Goal: Book appointment/travel/reservation

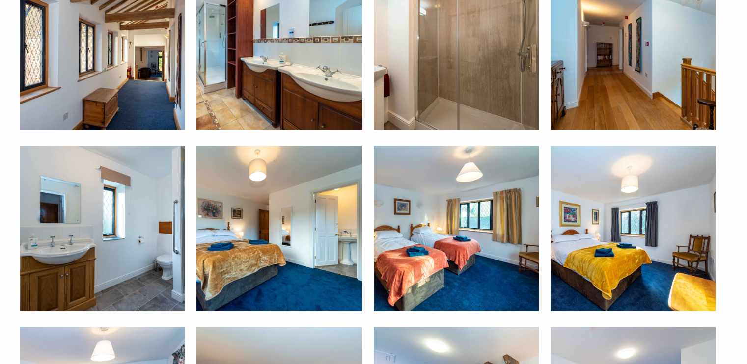
scroll to position [1607, 0]
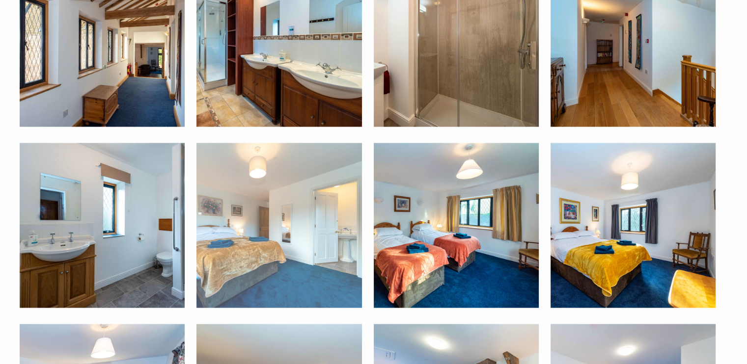
click at [263, 208] on img at bounding box center [278, 225] width 165 height 165
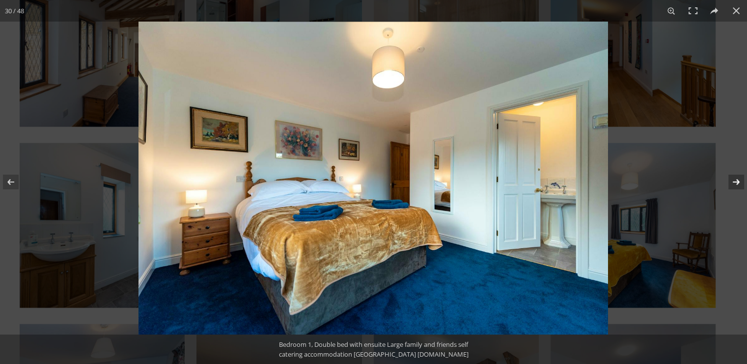
click at [734, 183] on button at bounding box center [729, 182] width 34 height 49
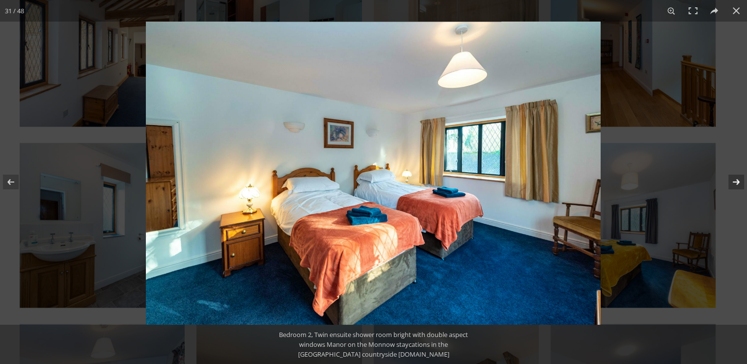
click at [734, 183] on button at bounding box center [729, 182] width 34 height 49
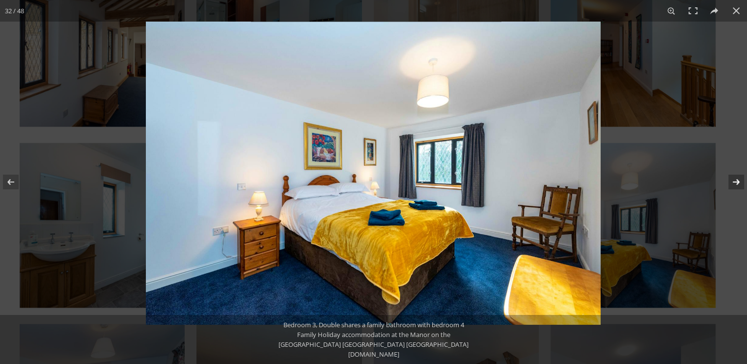
click at [734, 183] on button at bounding box center [729, 182] width 34 height 49
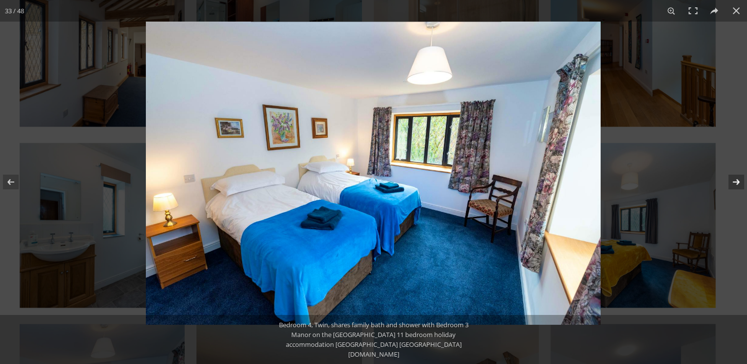
click at [734, 183] on button at bounding box center [729, 182] width 34 height 49
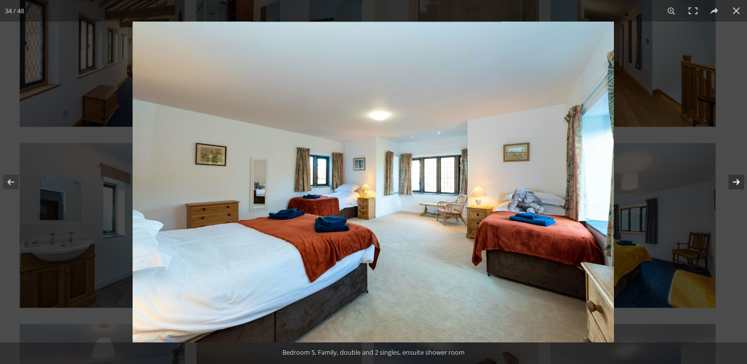
click at [734, 183] on button at bounding box center [729, 182] width 34 height 49
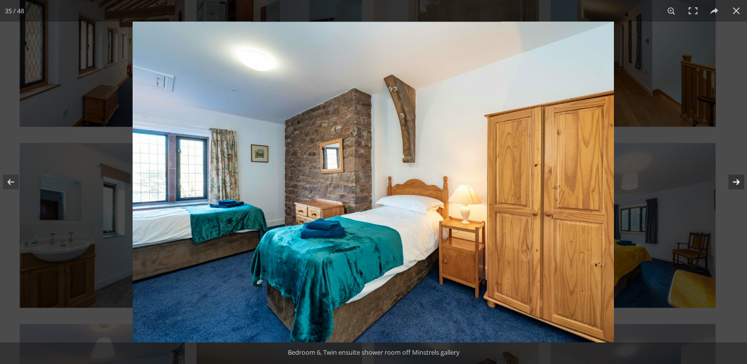
click at [734, 183] on button at bounding box center [729, 182] width 34 height 49
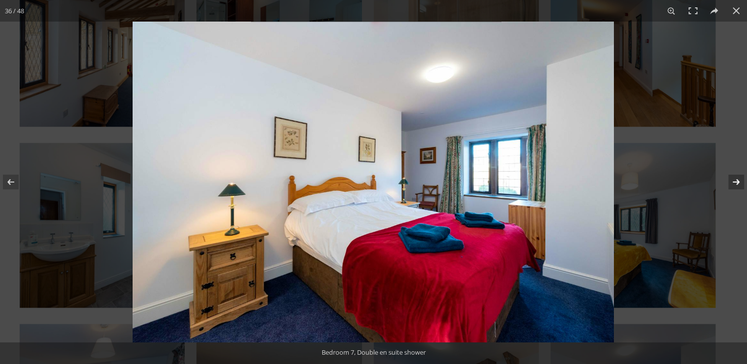
click at [734, 183] on button at bounding box center [729, 182] width 34 height 49
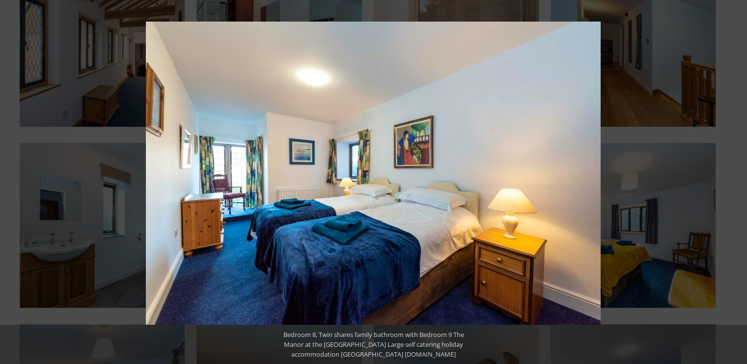
click at [734, 183] on button at bounding box center [729, 182] width 34 height 49
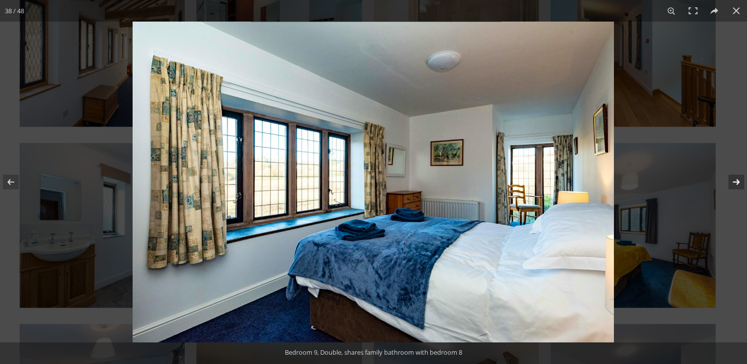
click at [734, 181] on button at bounding box center [729, 182] width 34 height 49
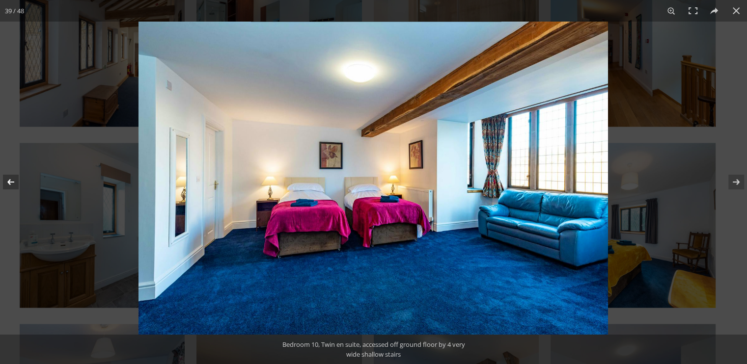
click at [13, 182] on button at bounding box center [17, 182] width 34 height 49
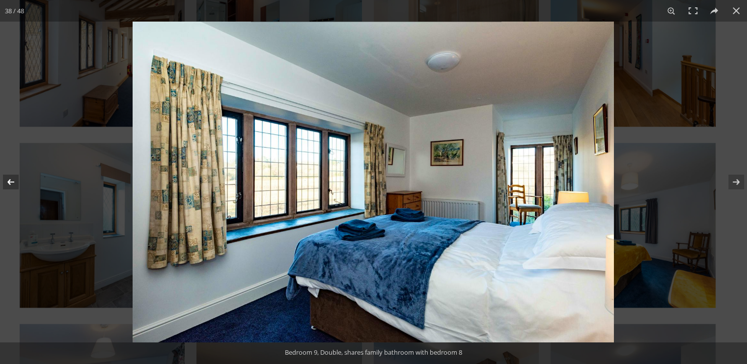
click at [13, 182] on button at bounding box center [17, 182] width 34 height 49
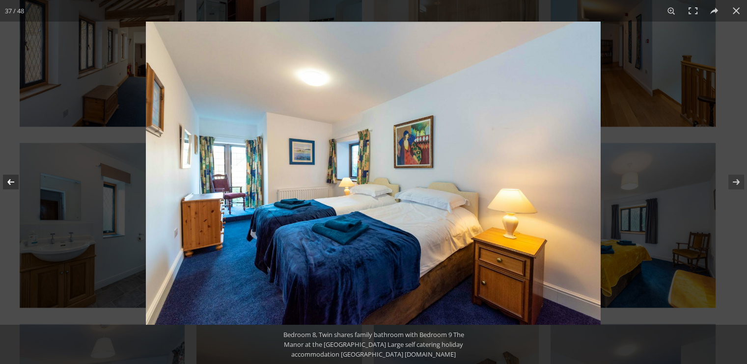
click at [10, 185] on button at bounding box center [17, 182] width 34 height 49
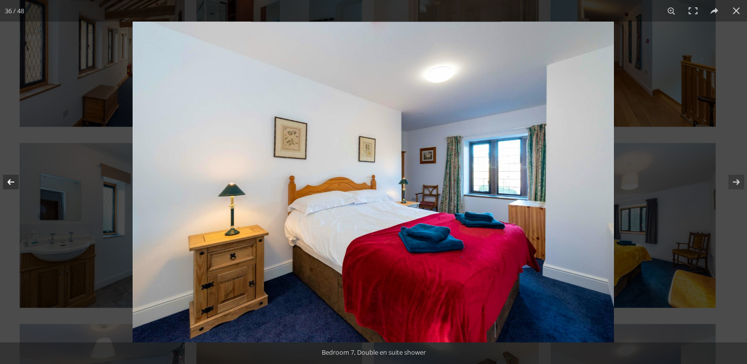
click at [10, 185] on button at bounding box center [17, 182] width 34 height 49
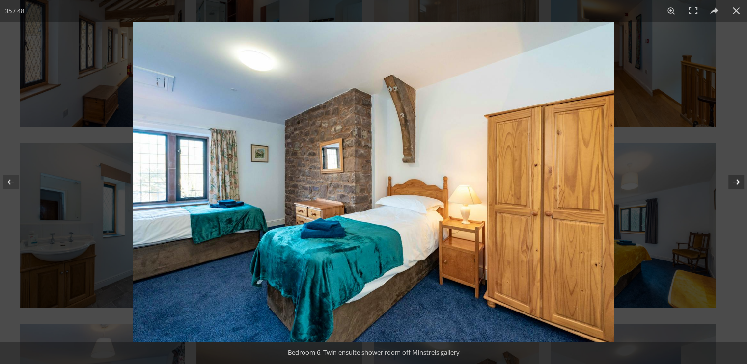
click at [731, 184] on button at bounding box center [729, 182] width 34 height 49
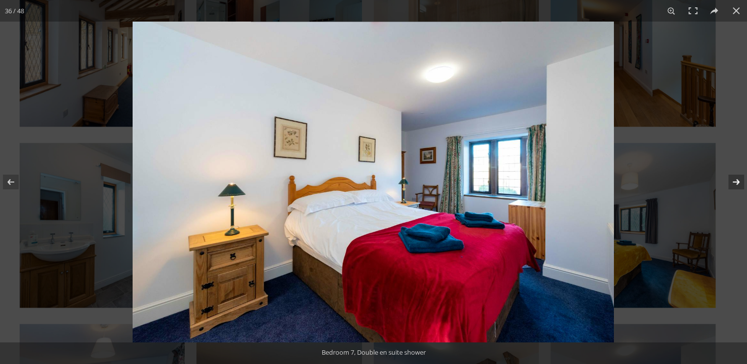
click at [732, 185] on button at bounding box center [729, 182] width 34 height 49
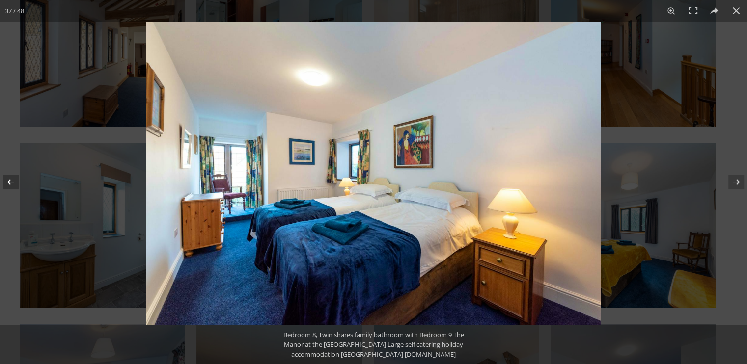
click at [11, 185] on button at bounding box center [17, 182] width 34 height 49
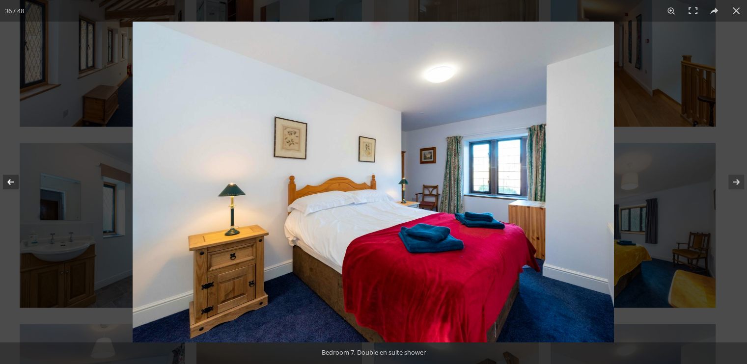
click at [11, 185] on button at bounding box center [17, 182] width 34 height 49
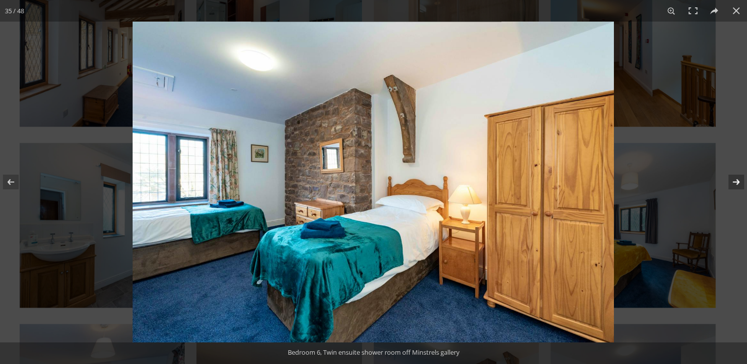
click at [735, 184] on button at bounding box center [729, 182] width 34 height 49
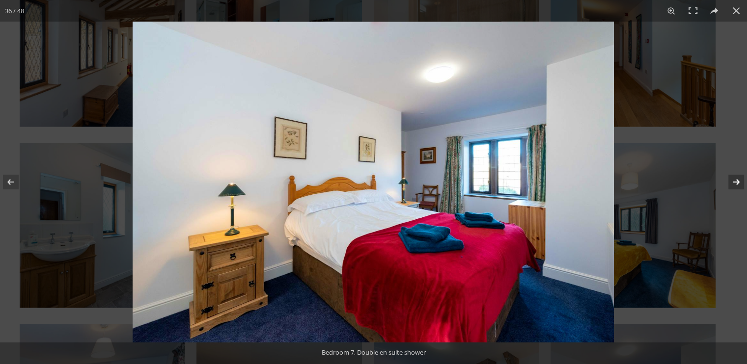
click at [740, 183] on button at bounding box center [729, 182] width 34 height 49
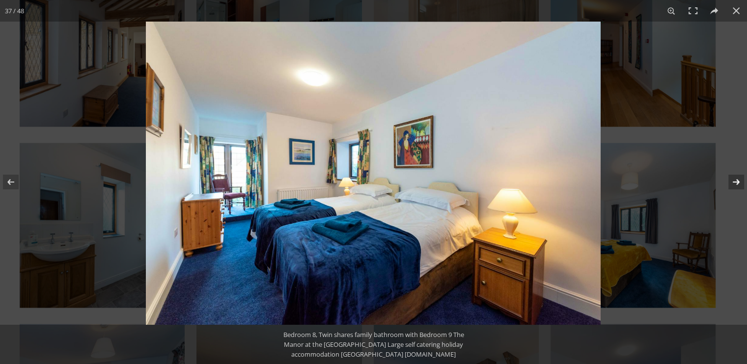
click at [740, 183] on button at bounding box center [729, 182] width 34 height 49
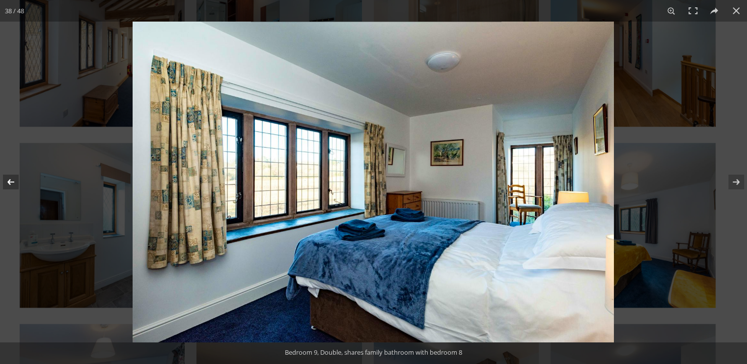
click at [13, 181] on button at bounding box center [17, 182] width 34 height 49
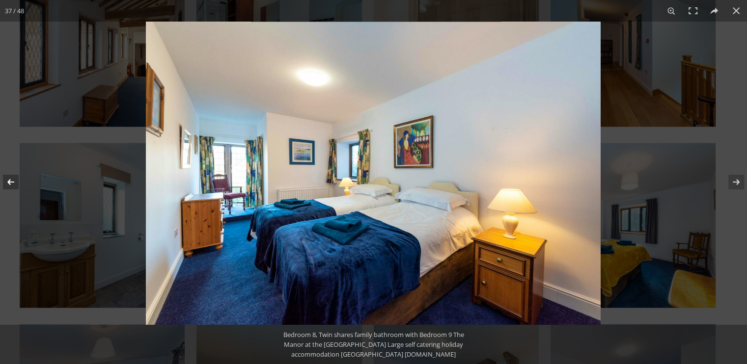
click at [13, 181] on button at bounding box center [17, 182] width 34 height 49
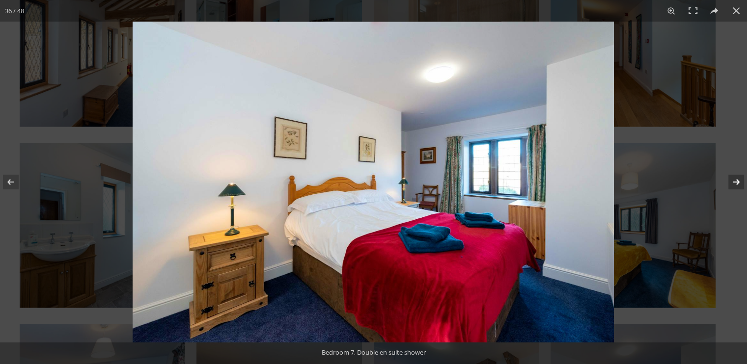
click at [736, 184] on button at bounding box center [729, 182] width 34 height 49
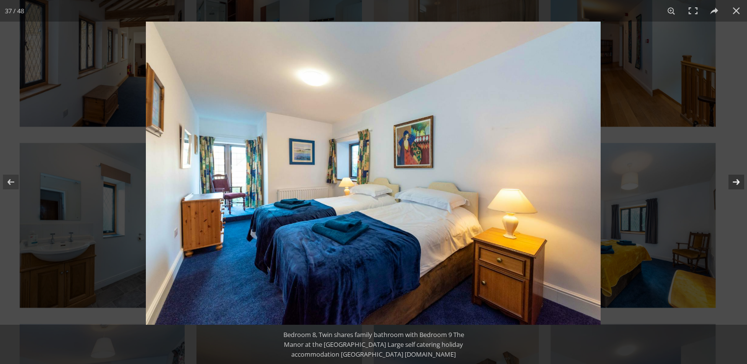
click at [736, 184] on button at bounding box center [729, 182] width 34 height 49
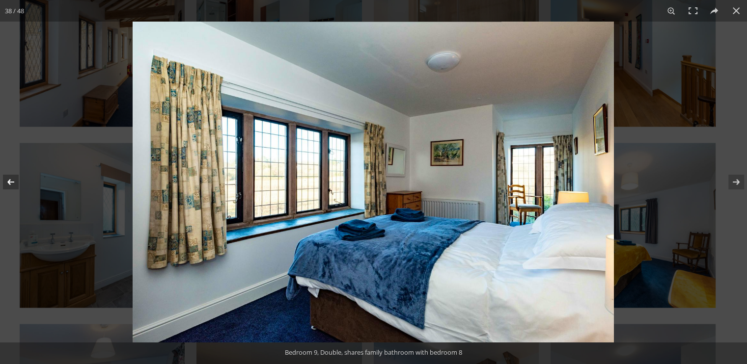
click at [10, 182] on button at bounding box center [17, 182] width 34 height 49
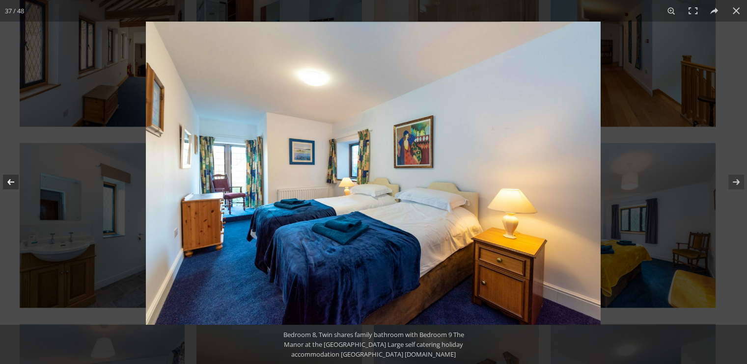
click at [10, 182] on button at bounding box center [17, 182] width 34 height 49
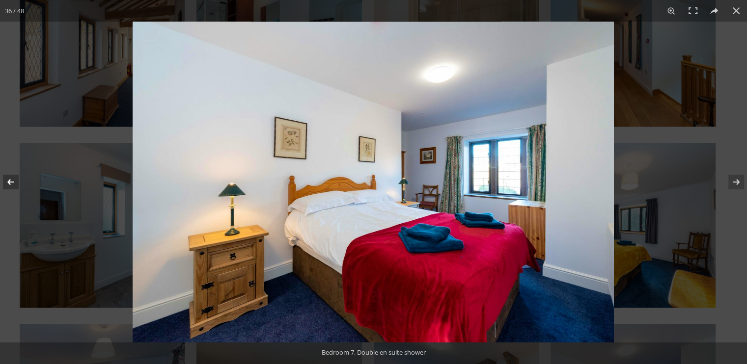
click at [10, 179] on button at bounding box center [17, 182] width 34 height 49
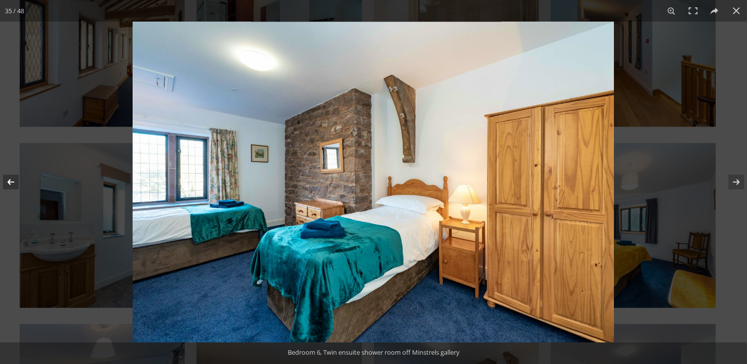
click at [8, 182] on button at bounding box center [17, 182] width 34 height 49
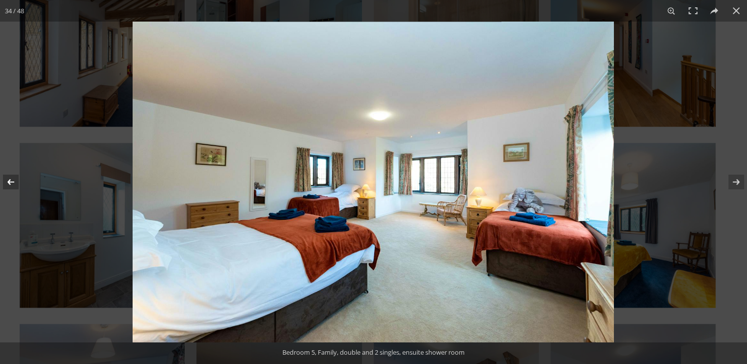
click at [11, 185] on button at bounding box center [17, 182] width 34 height 49
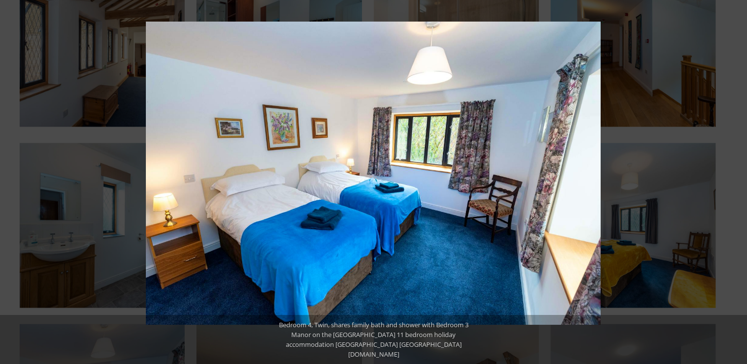
click at [11, 185] on button at bounding box center [17, 182] width 34 height 49
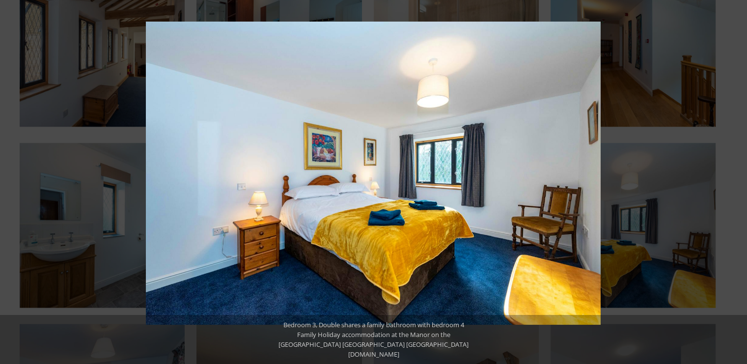
click at [11, 185] on button at bounding box center [17, 182] width 34 height 49
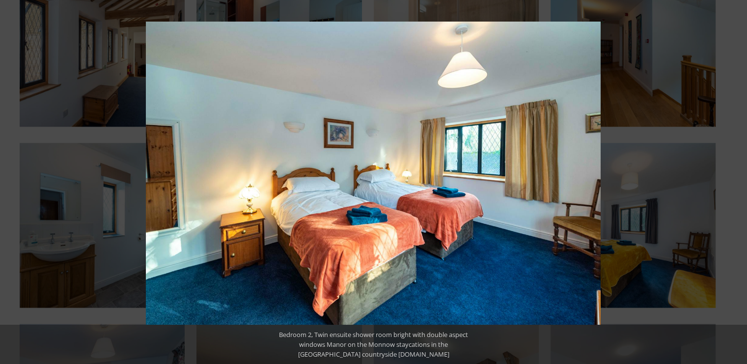
click at [11, 185] on button at bounding box center [17, 182] width 34 height 49
